Goal: Information Seeking & Learning: Learn about a topic

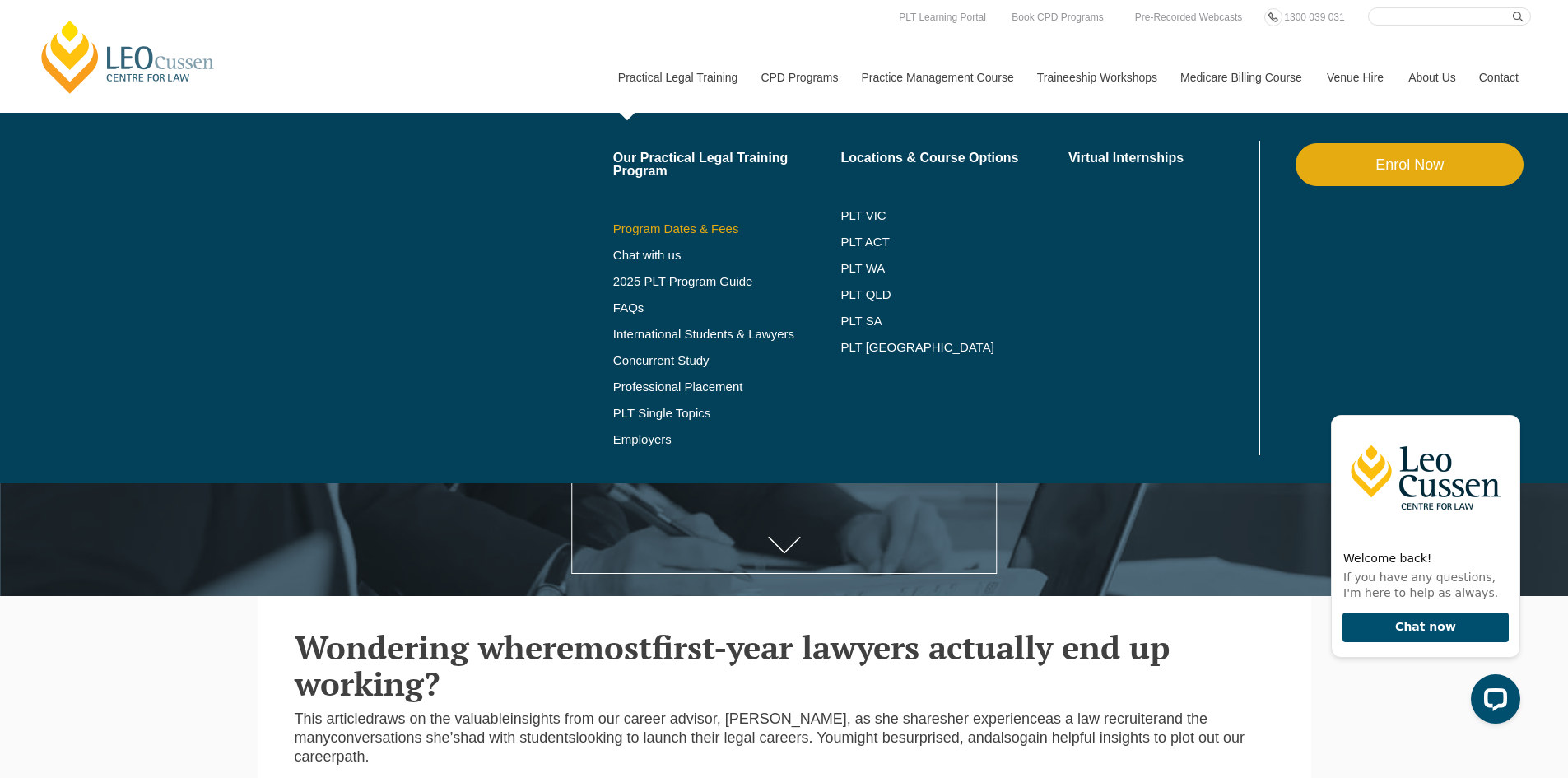
click at [726, 222] on link "Program Dates & Fees" at bounding box center [727, 229] width 228 height 13
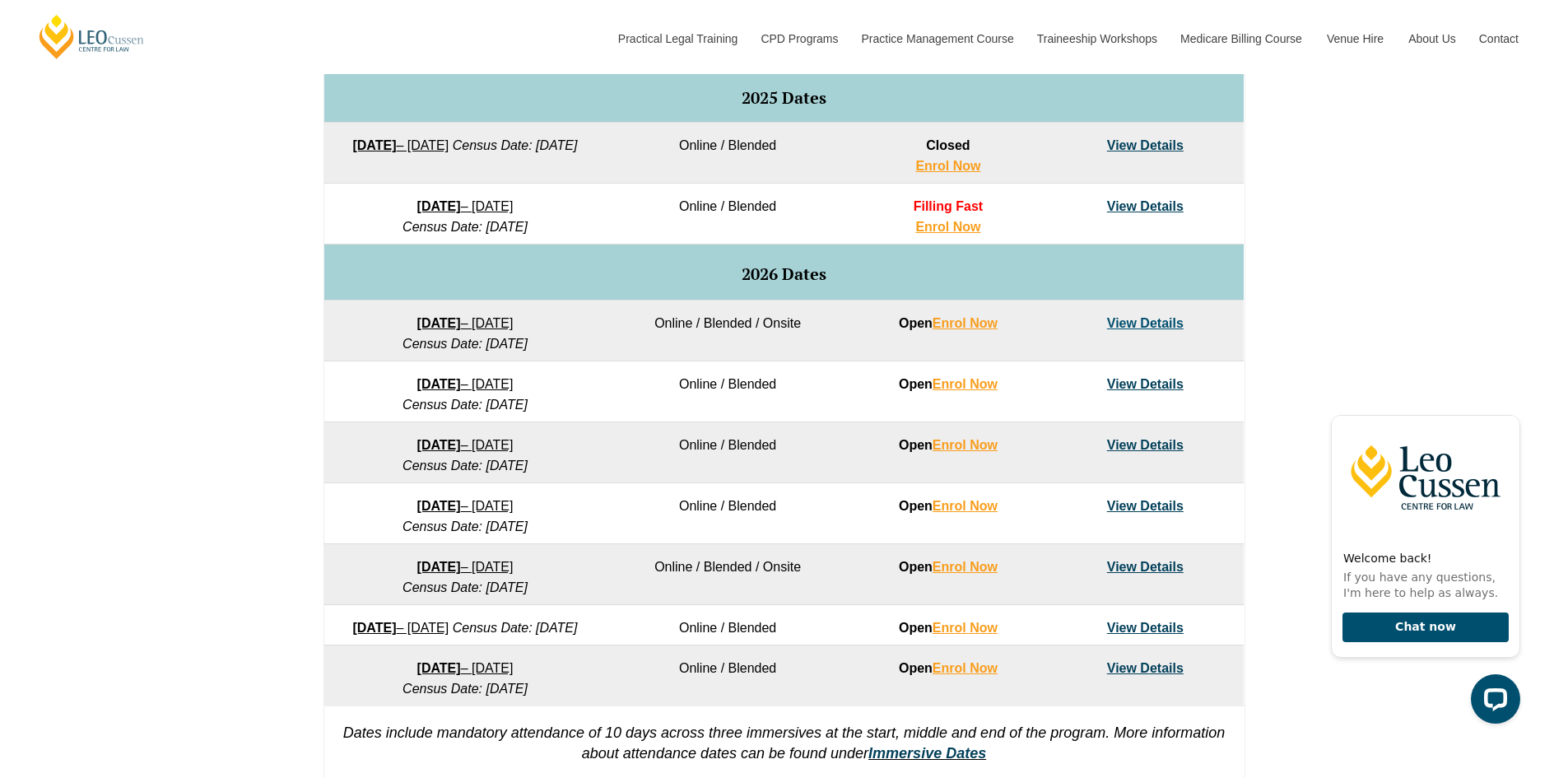
scroll to position [905, 0]
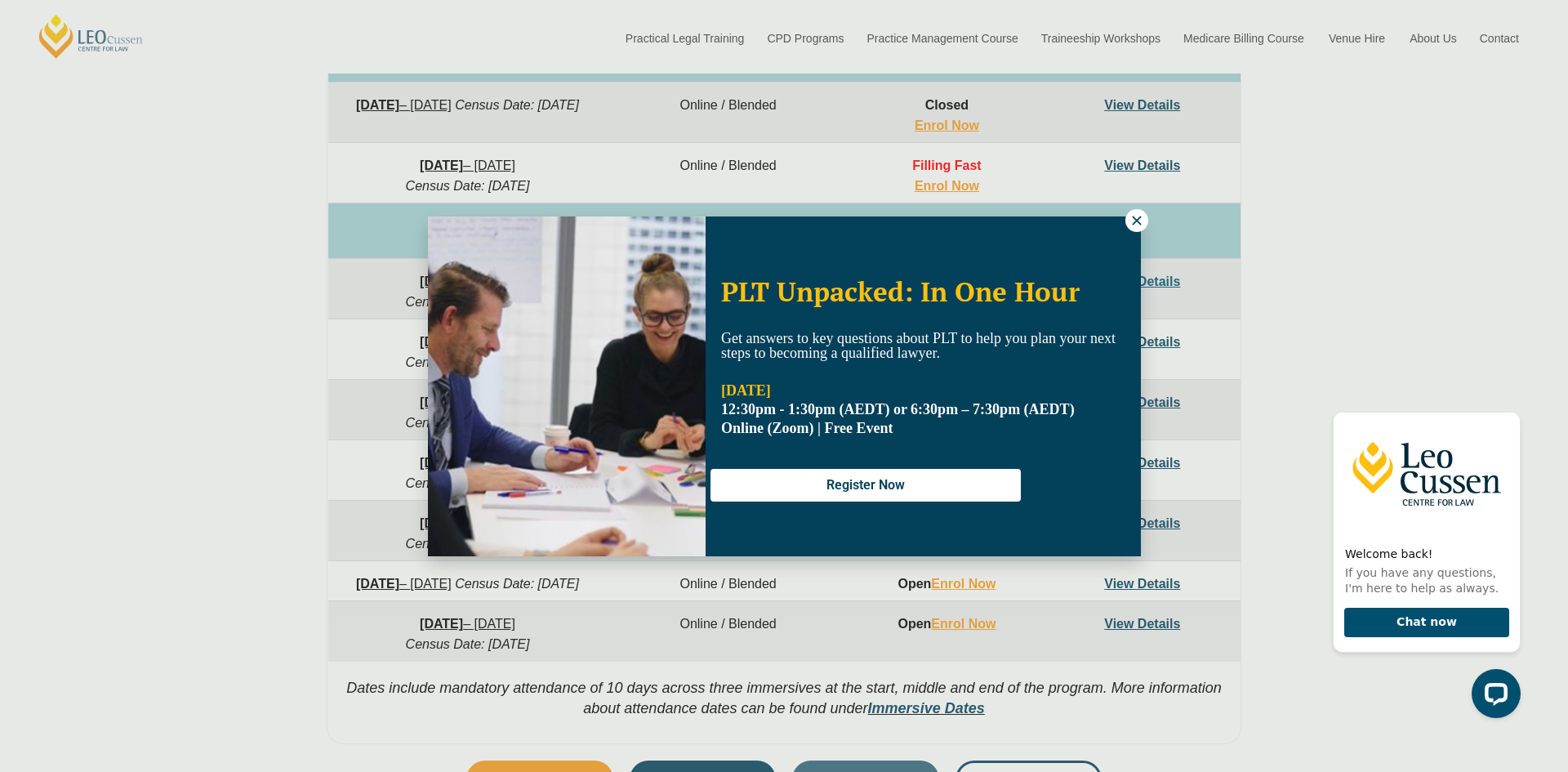
drag, startPoint x: 1129, startPoint y: 219, endPoint x: 1195, endPoint y: 208, distance: 66.9
click at [1129, 219] on icon at bounding box center [1136, 220] width 14 height 14
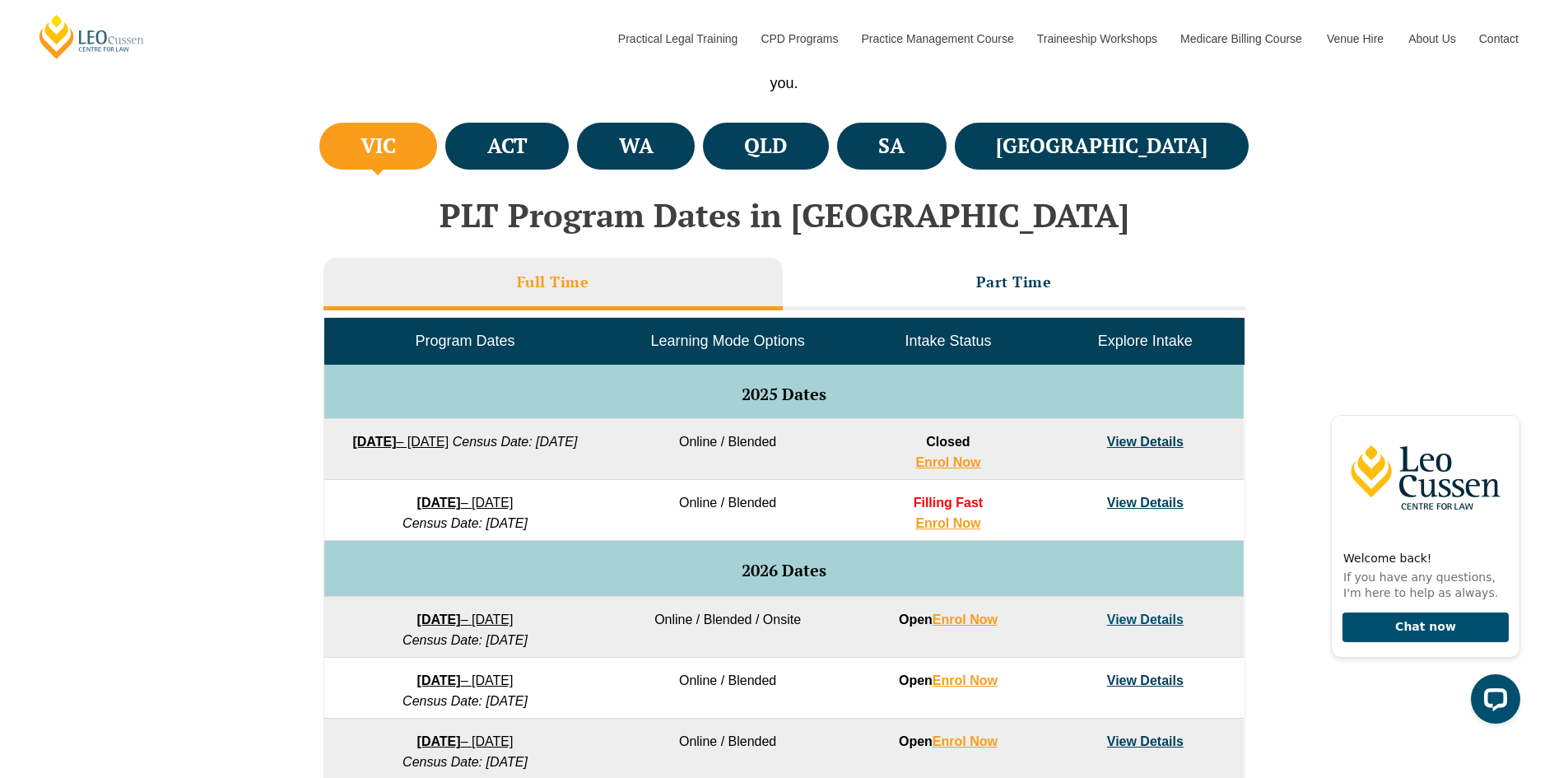
scroll to position [576, 0]
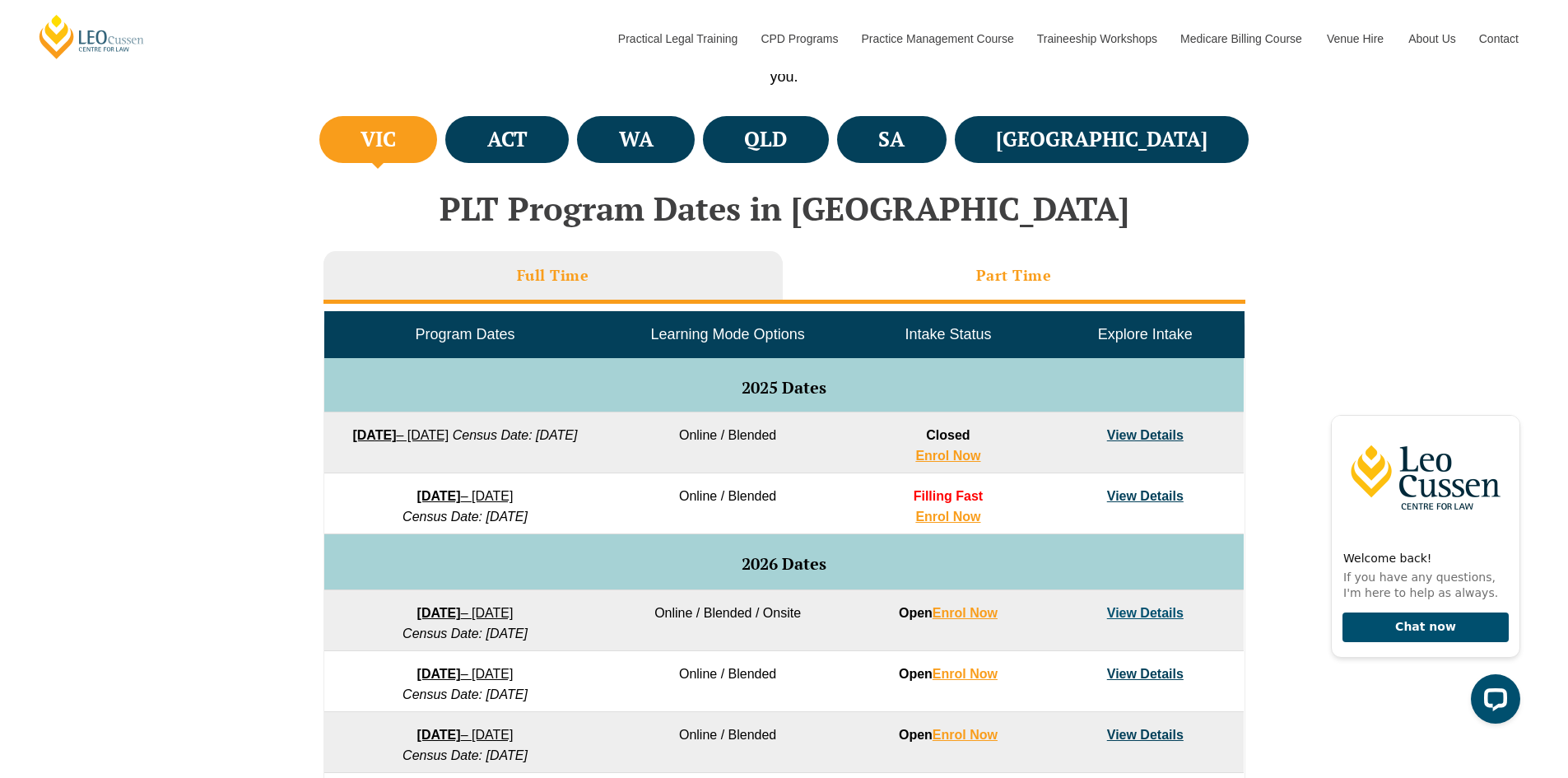
click at [1082, 272] on li "Part Time" at bounding box center [1013, 277] width 462 height 53
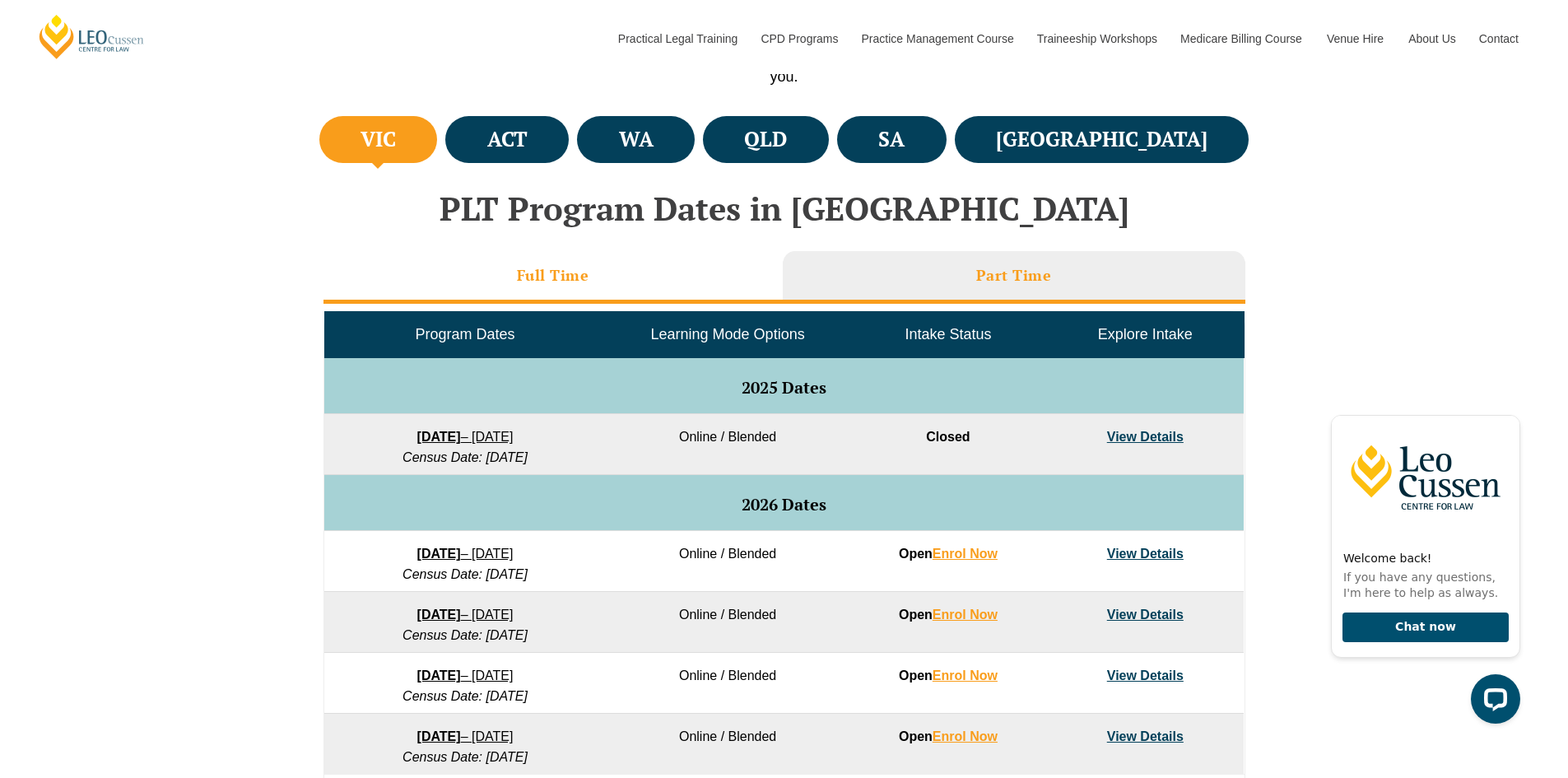
click at [670, 270] on li "Full Time" at bounding box center [553, 277] width 459 height 53
